Goal: Information Seeking & Learning: Learn about a topic

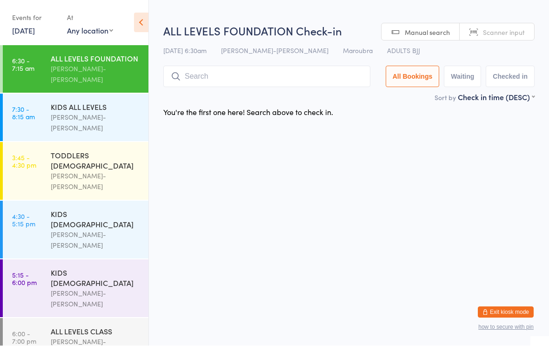
click at [71, 112] on div "[PERSON_NAME]-[PERSON_NAME]" at bounding box center [96, 122] width 90 height 21
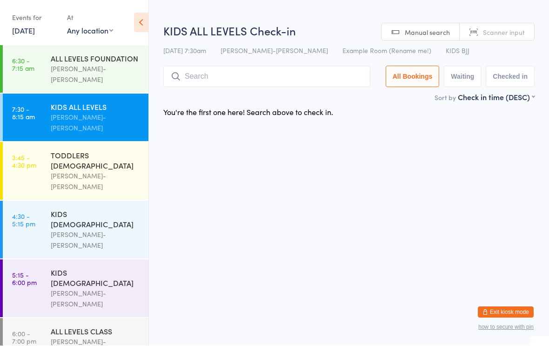
click at [77, 150] on div "TODDLERS [DEMOGRAPHIC_DATA]" at bounding box center [96, 160] width 90 height 20
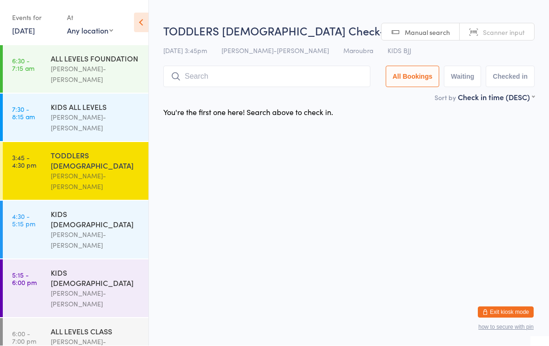
click at [70, 229] on div "[PERSON_NAME]-[PERSON_NAME]" at bounding box center [96, 239] width 90 height 21
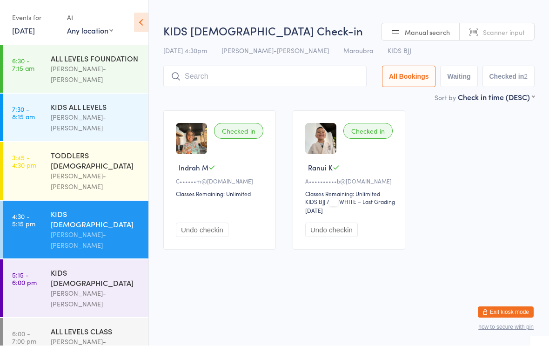
click at [67, 268] on div "KIDS [DEMOGRAPHIC_DATA]" at bounding box center [96, 278] width 90 height 20
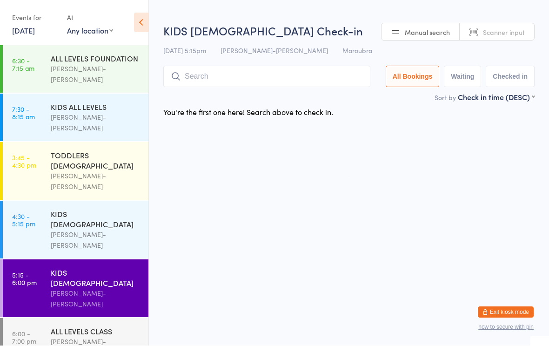
click at [75, 326] on div "ALL LEVELS CLASS" at bounding box center [96, 331] width 90 height 10
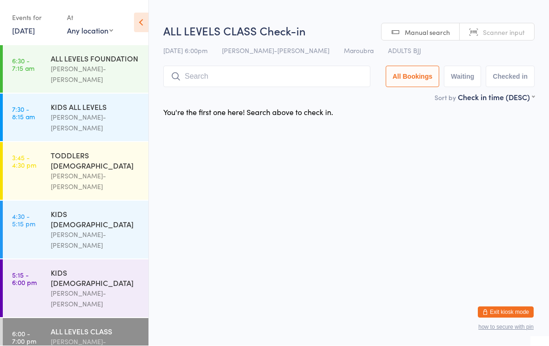
click at [93, 268] on div "KIDS [DEMOGRAPHIC_DATA]" at bounding box center [96, 278] width 90 height 20
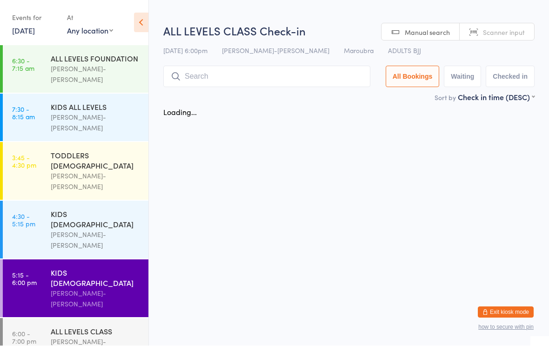
click at [103, 209] on div "KIDS [DEMOGRAPHIC_DATA]" at bounding box center [96, 219] width 90 height 20
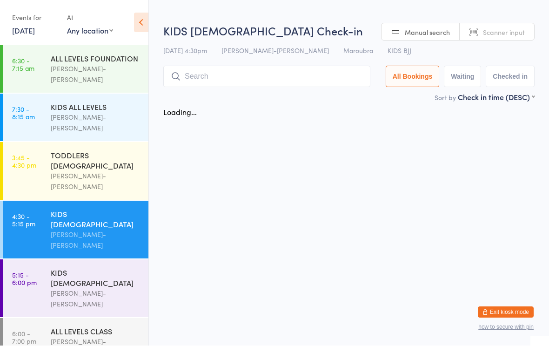
click at [99, 142] on div "TODDLERS [DEMOGRAPHIC_DATA] [PERSON_NAME]-[PERSON_NAME]" at bounding box center [100, 171] width 98 height 58
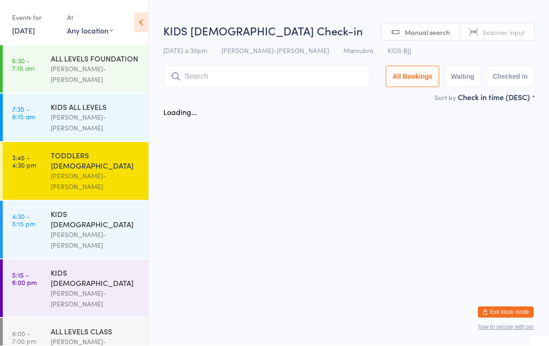
click at [100, 94] on div "KIDS ALL LEVELS [PERSON_NAME]-[PERSON_NAME]" at bounding box center [100, 117] width 98 height 47
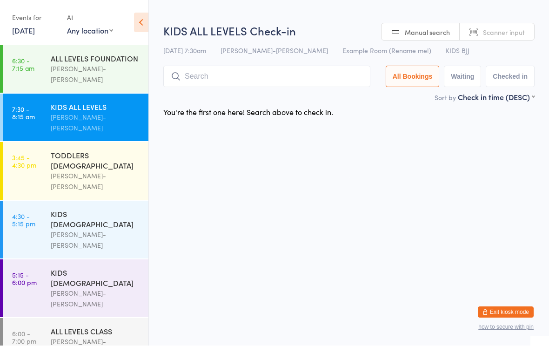
click at [96, 60] on div "ALL LEVELS FOUNDATION" at bounding box center [96, 59] width 90 height 10
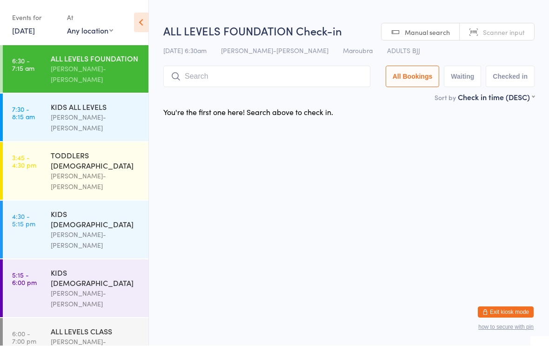
click at [79, 102] on div "KIDS ALL LEVELS" at bounding box center [96, 107] width 90 height 10
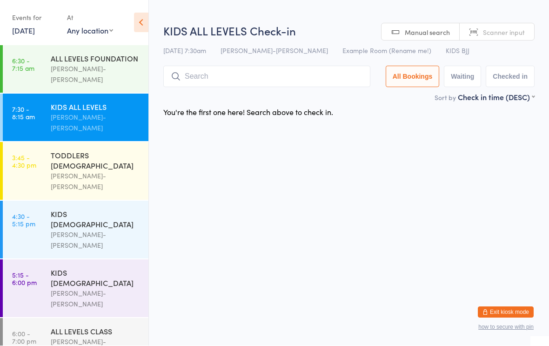
click at [87, 171] on div "[PERSON_NAME]-[PERSON_NAME]" at bounding box center [96, 181] width 90 height 21
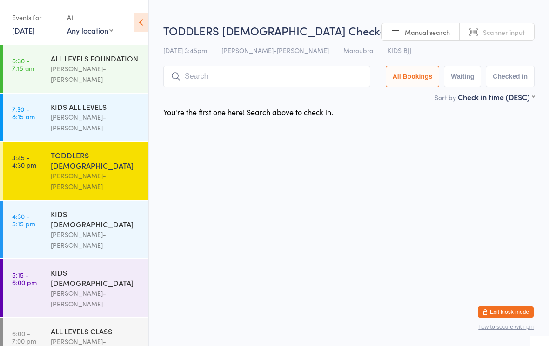
click at [74, 209] on div "KIDS [DEMOGRAPHIC_DATA]" at bounding box center [96, 219] width 90 height 20
